Goal: Task Accomplishment & Management: Manage account settings

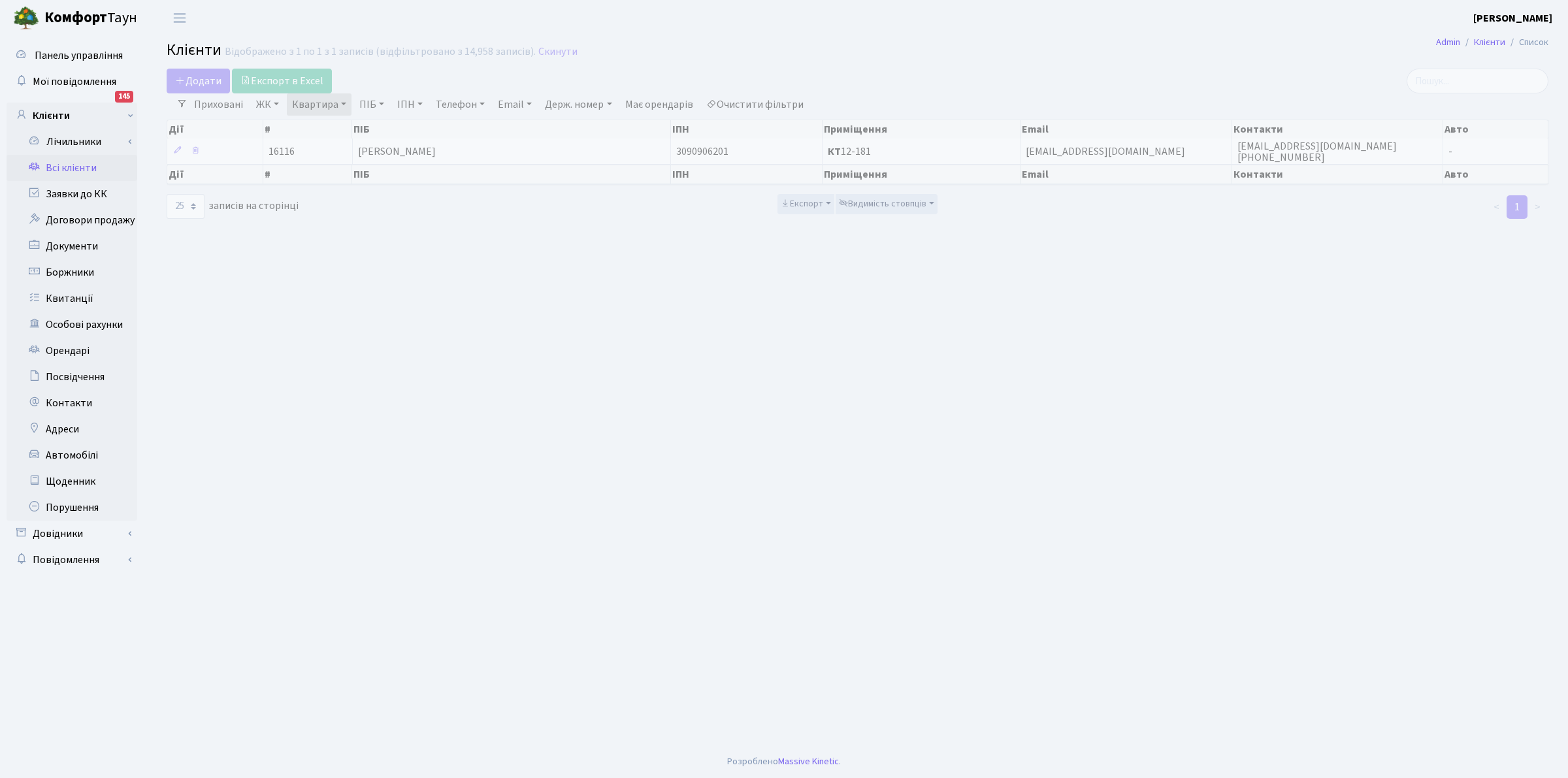
select select "25"
click at [53, 169] on link "Всі клієнти" at bounding box center [72, 168] width 130 height 26
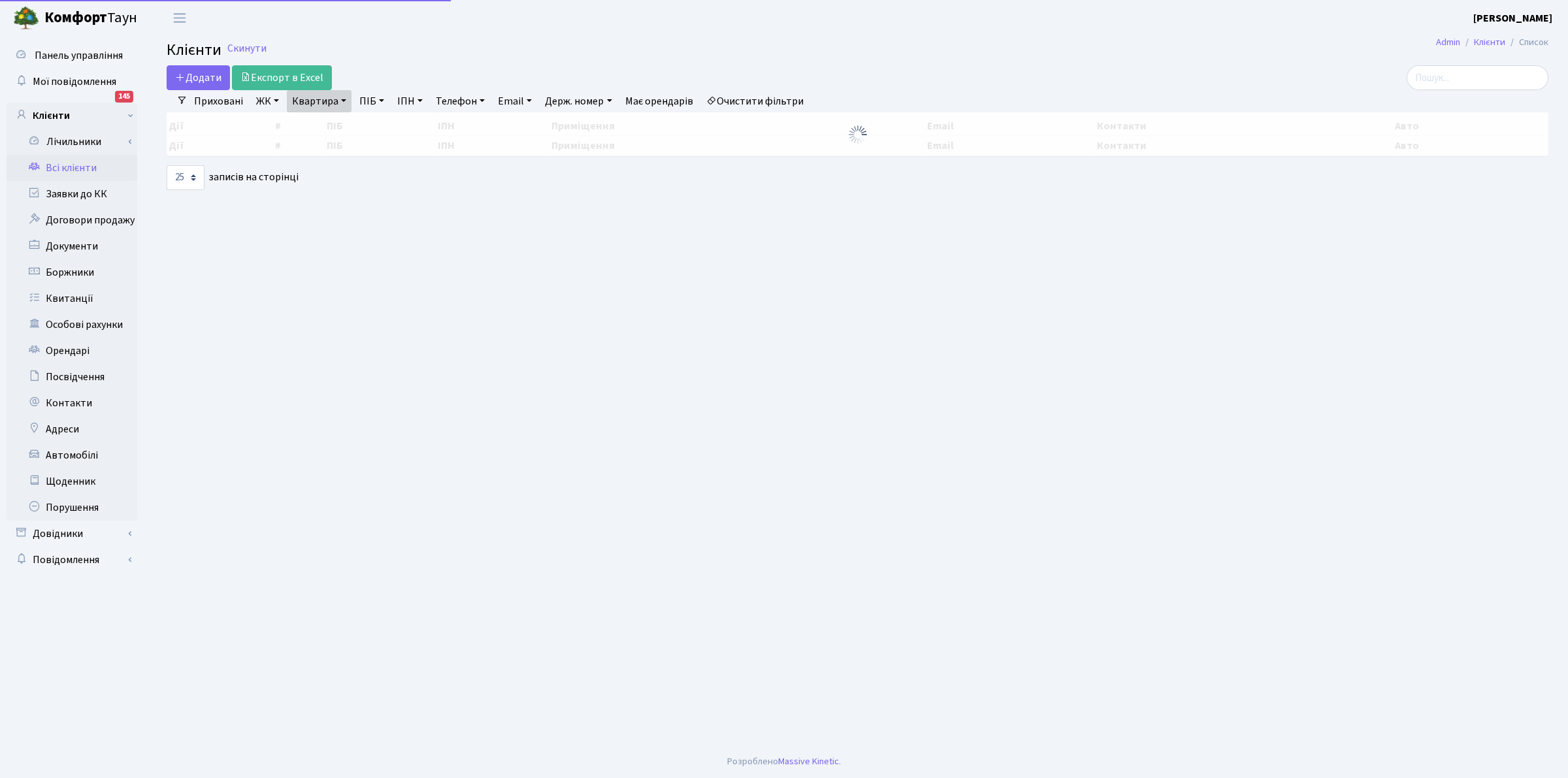
select select "25"
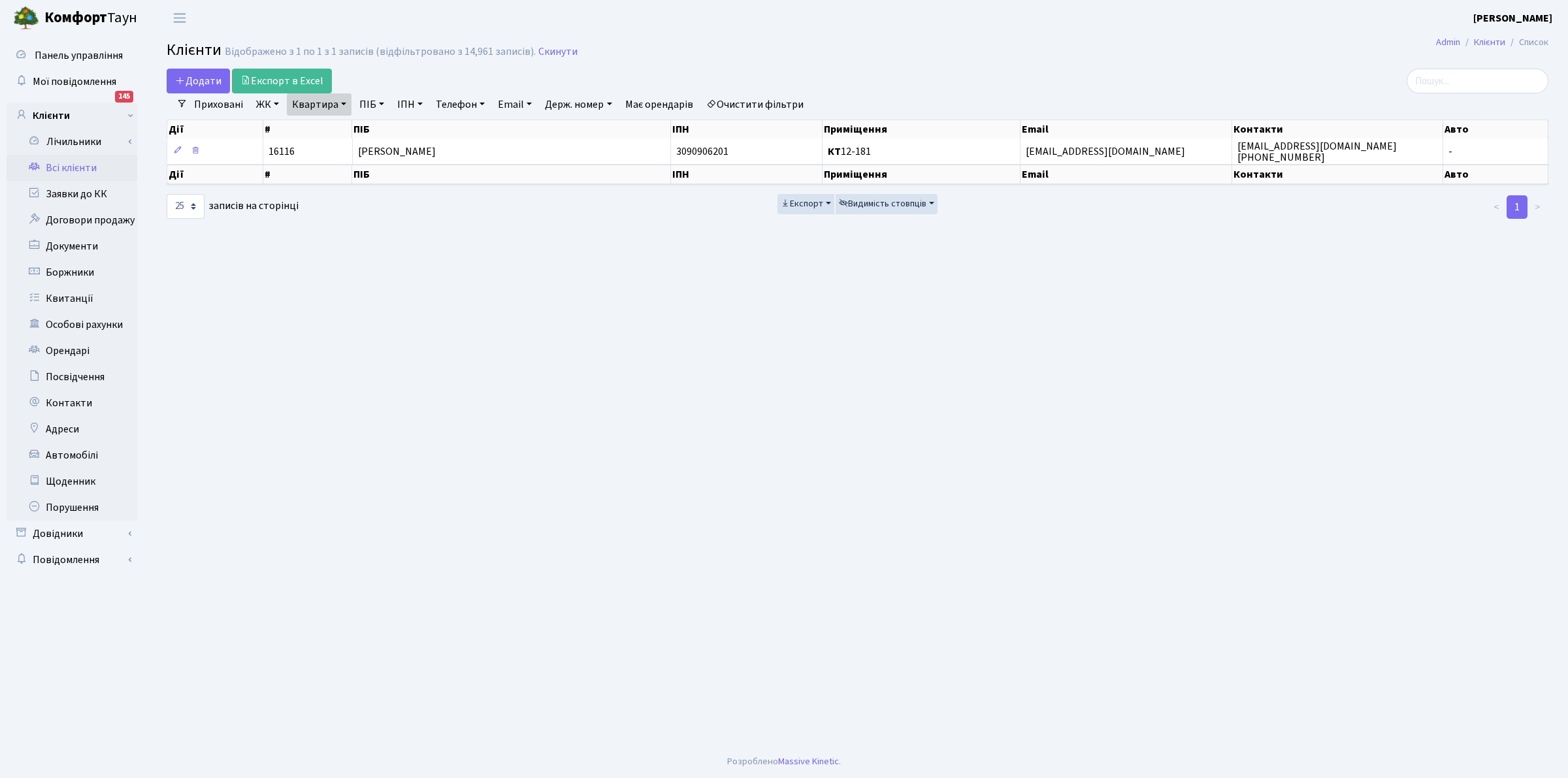
click at [749, 562] on main "Admin Клієнти Список Клієнти Відображено з 1 по 1 з 1 записів (відфільтровано з…" at bounding box center [857, 389] width 1421 height 709
drag, startPoint x: 1023, startPoint y: 196, endPoint x: 442, endPoint y: 564, distance: 687.7
click at [1011, 210] on div "Експорт Видимість стовпців" at bounding box center [858, 207] width 467 height 26
drag, startPoint x: 856, startPoint y: 664, endPoint x: 671, endPoint y: 765, distance: 210.8
click at [856, 664] on main "Admin Клієнти Список Клієнти Відображено з 1 по 1 з 1 записів (відфільтровано з…" at bounding box center [857, 389] width 1421 height 709
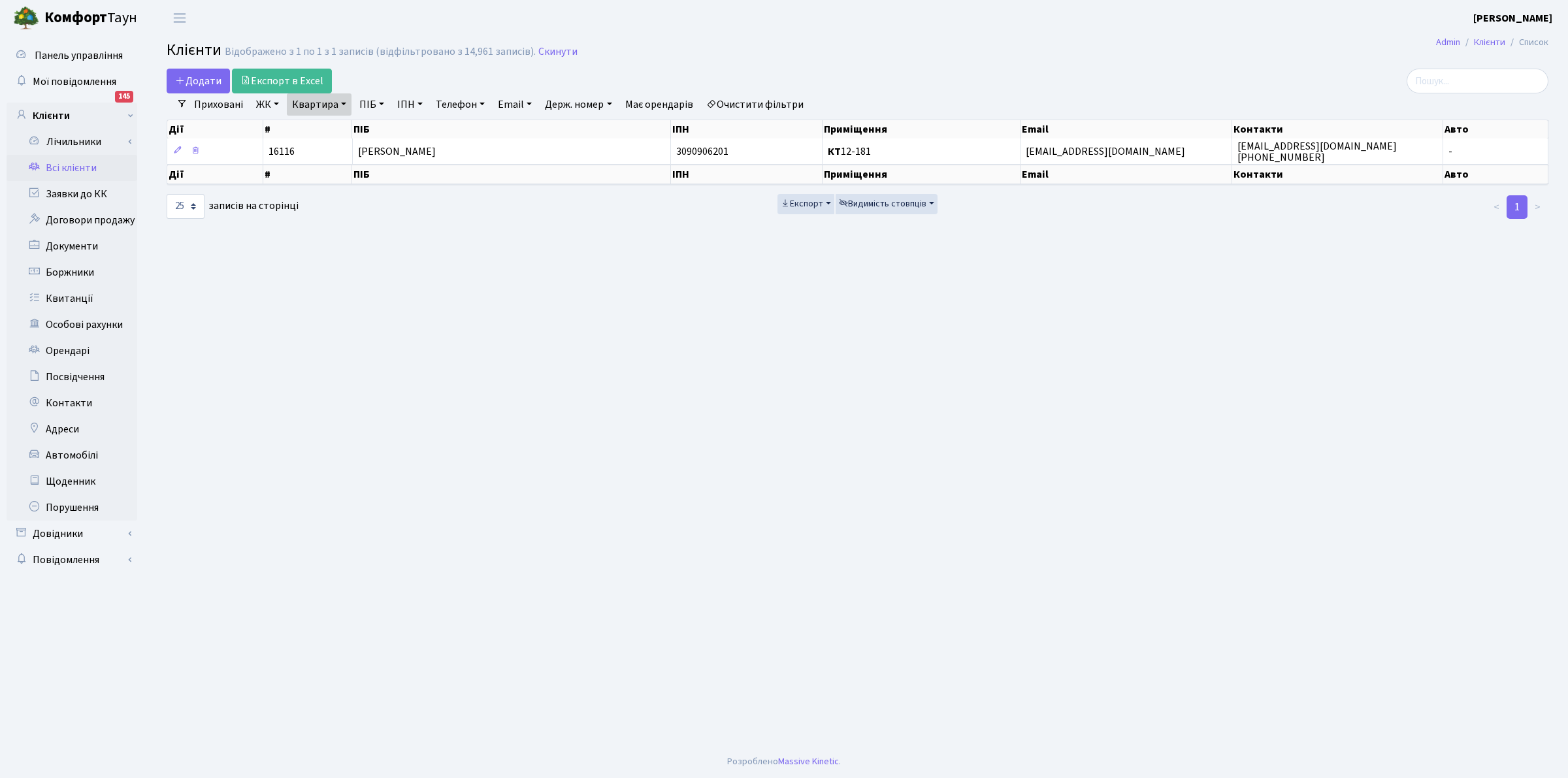
drag, startPoint x: 432, startPoint y: 426, endPoint x: 423, endPoint y: 409, distance: 19.2
click at [423, 411] on main "Admin Клієнти Список Клієнти Відображено з 1 по 1 з 1 записів (відфільтровано з…" at bounding box center [857, 389] width 1421 height 709
drag, startPoint x: 642, startPoint y: 542, endPoint x: 539, endPoint y: 683, distance: 174.6
click at [640, 543] on main "Admin Клієнти Список Клієнти Відображено з 1 по 1 з 1 записів (відфільтровано з…" at bounding box center [857, 389] width 1421 height 709
click at [743, 100] on link "Очистити фільтри" at bounding box center [754, 105] width 107 height 23
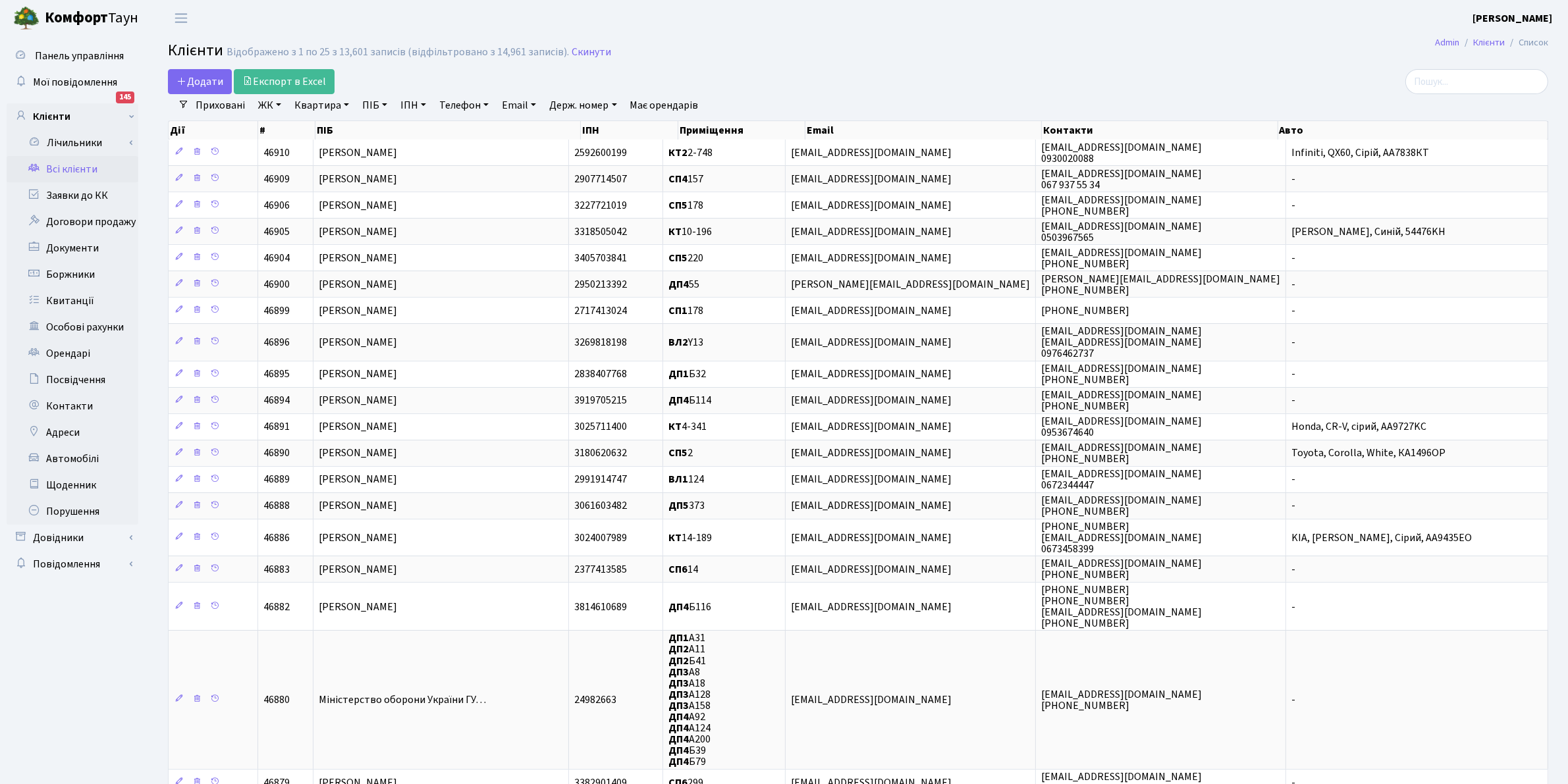
drag, startPoint x: 52, startPoint y: 172, endPoint x: 122, endPoint y: 128, distance: 82.7
click at [52, 170] on link "Всі клієнти" at bounding box center [73, 169] width 131 height 26
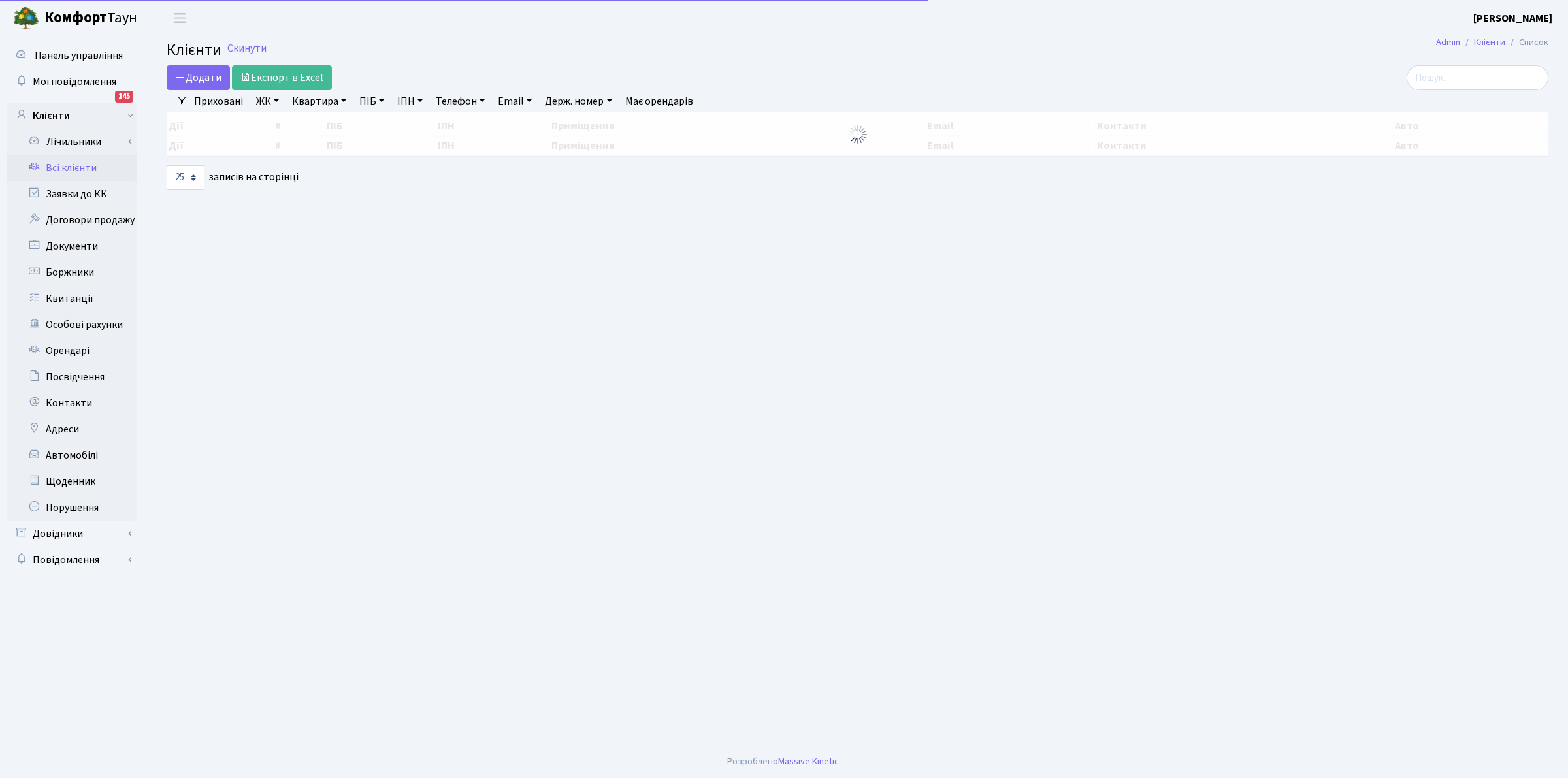
select select "25"
click at [311, 96] on link "Квартира" at bounding box center [320, 101] width 65 height 23
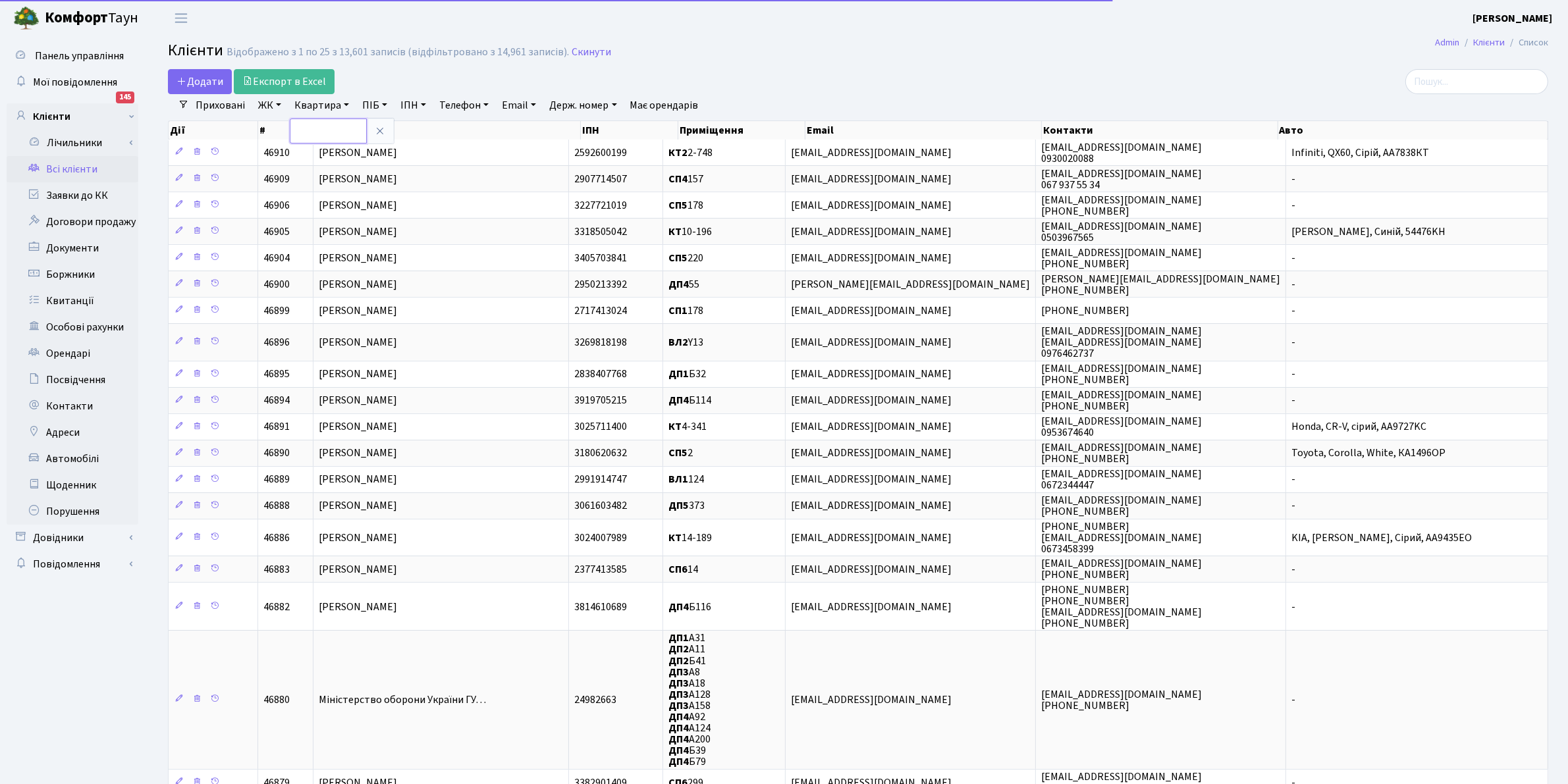
click at [335, 136] on input "text" at bounding box center [328, 130] width 78 height 25
type input "П1-8"
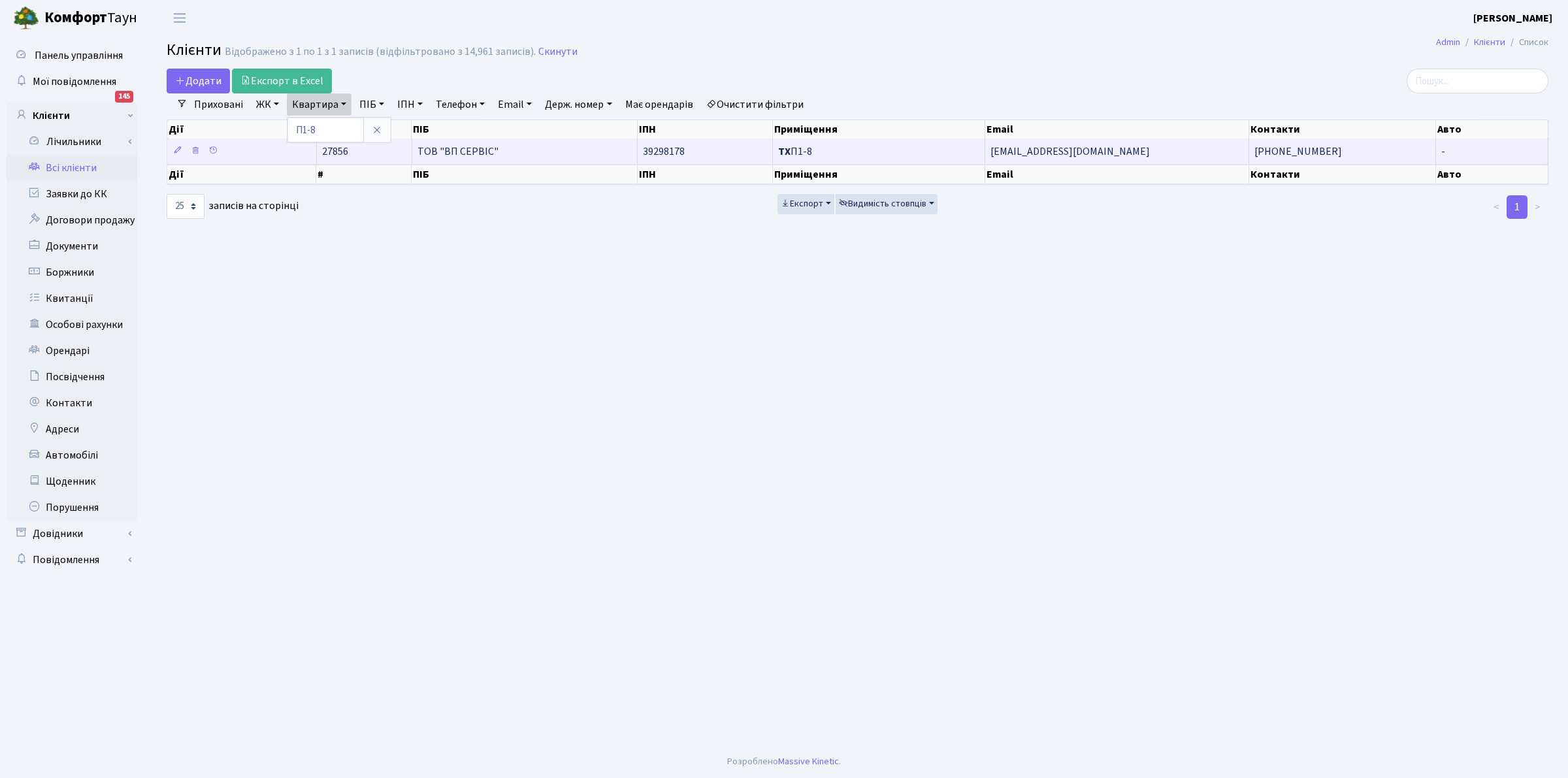
click at [473, 152] on span "ТОВ "ВП СЕРВІС"" at bounding box center [458, 151] width 81 height 15
